Goal: Ask a question

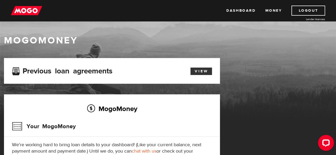
click at [193, 70] on link "View" at bounding box center [200, 71] width 21 height 7
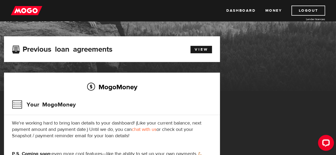
scroll to position [53, 0]
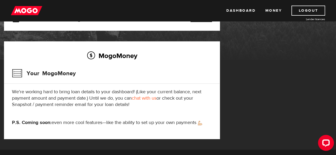
click at [145, 98] on link "chat with us" at bounding box center [144, 98] width 25 height 6
click at [228, 88] on div "MogoMoney Your MogoMoney application Expired Your MogoMoney credit decision has…" at bounding box center [168, 77] width 336 height 145
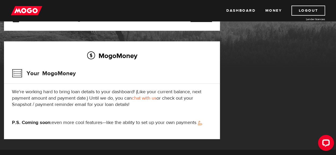
scroll to position [0, 0]
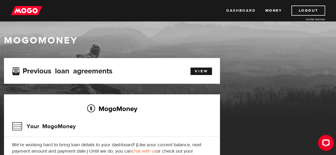
click at [229, 11] on link "Dashboard" at bounding box center [240, 11] width 29 height 10
click at [201, 71] on link "View" at bounding box center [200, 71] width 21 height 7
